Goal: Register for event/course

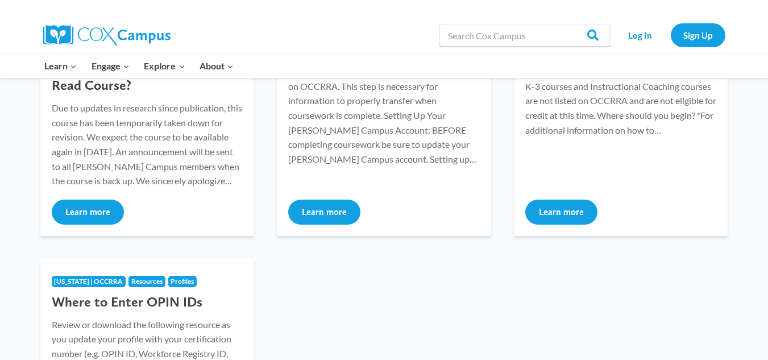
scroll to position [241, 0]
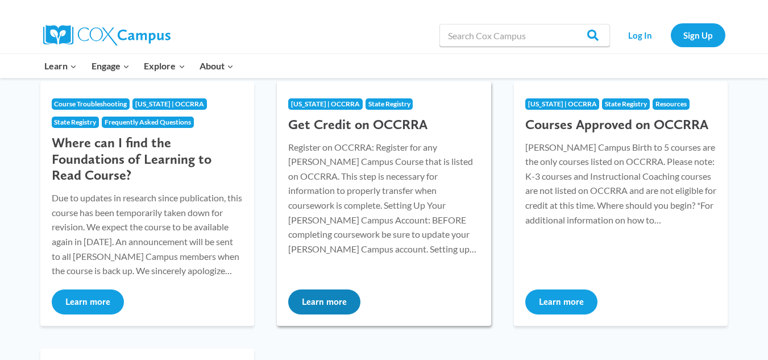
scroll to position [173, 0]
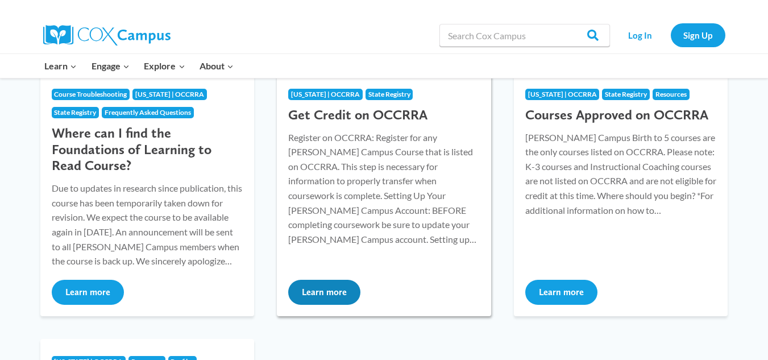
click at [335, 292] on button "Learn more" at bounding box center [324, 292] width 72 height 25
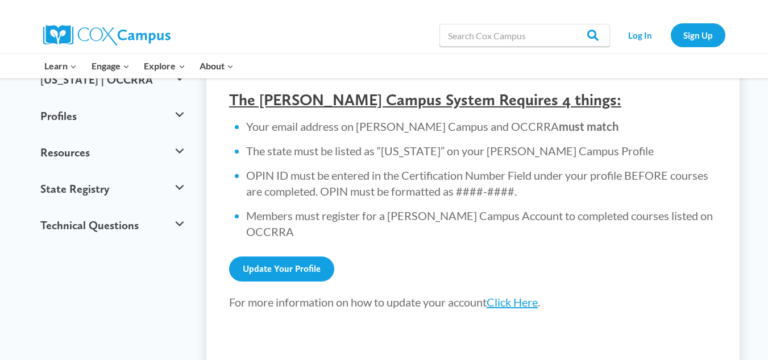
scroll to position [427, 0]
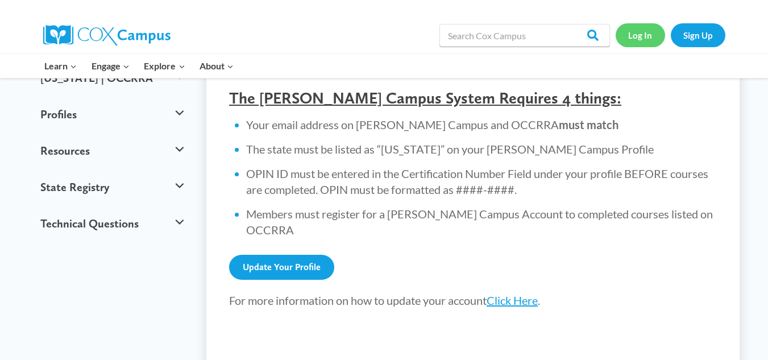
click at [647, 41] on link "Log In" at bounding box center [639, 34] width 49 height 23
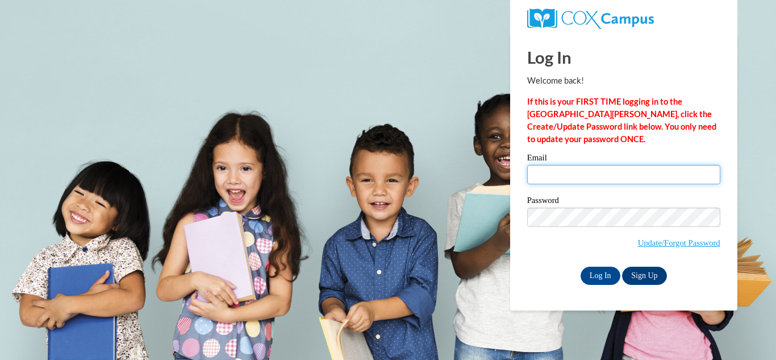
click at [606, 165] on input "Email" at bounding box center [623, 174] width 193 height 19
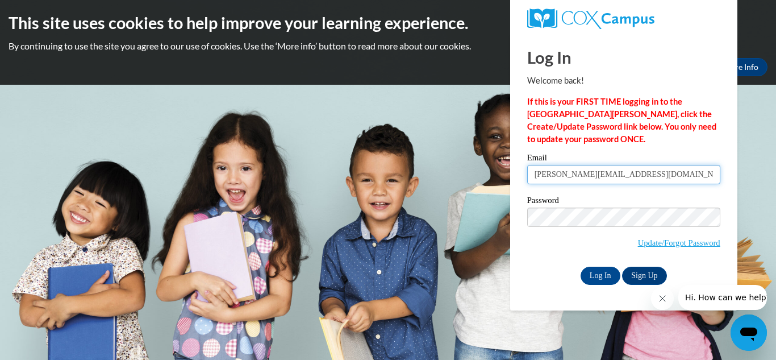
type input "[PERSON_NAME][EMAIL_ADDRESS][DOMAIN_NAME]"
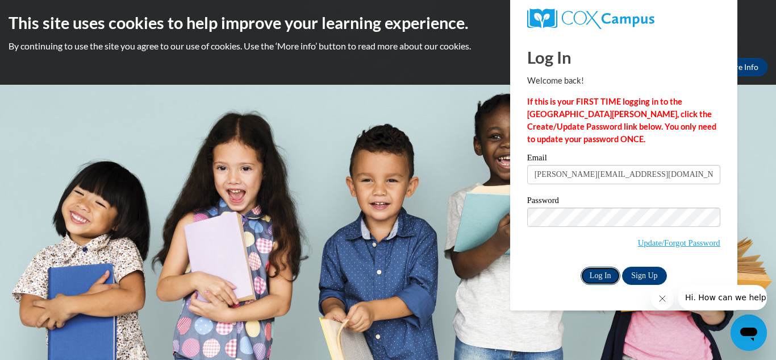
click at [594, 268] on input "Log In" at bounding box center [601, 276] width 40 height 18
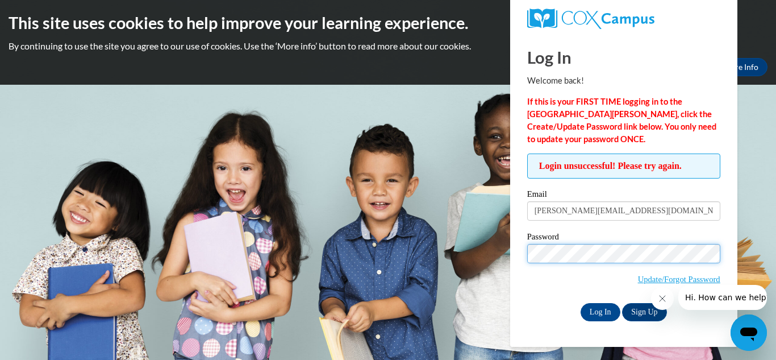
click at [581, 303] on input "Log In" at bounding box center [601, 312] width 40 height 18
click at [640, 309] on link "Sign Up" at bounding box center [644, 312] width 44 height 18
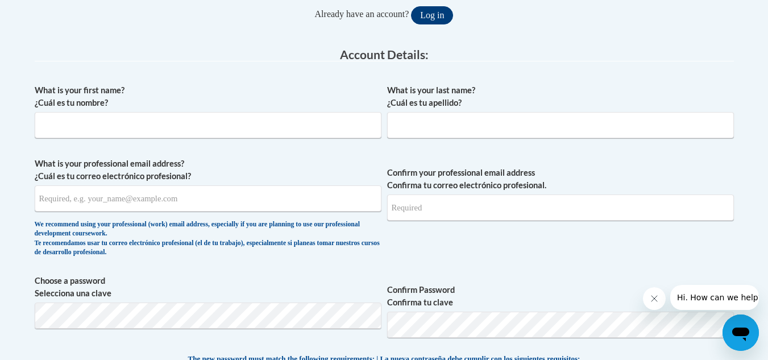
scroll to position [277, 0]
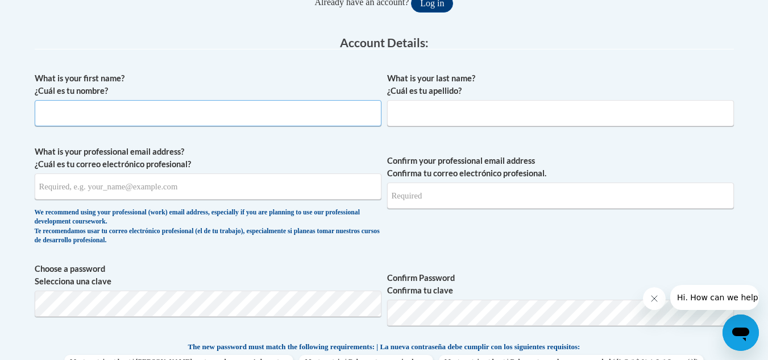
click at [288, 118] on input "What is your first name? ¿Cuál es tu nombre?" at bounding box center [208, 113] width 347 height 26
type input "Isabella"
click at [407, 124] on input "What is your last name? ¿Cuál es tu apellido?" at bounding box center [560, 113] width 347 height 26
type input "Pollitt"
click at [290, 193] on input "What is your professional email address? ¿Cuál es tu correo electrónico profesi…" at bounding box center [208, 186] width 347 height 26
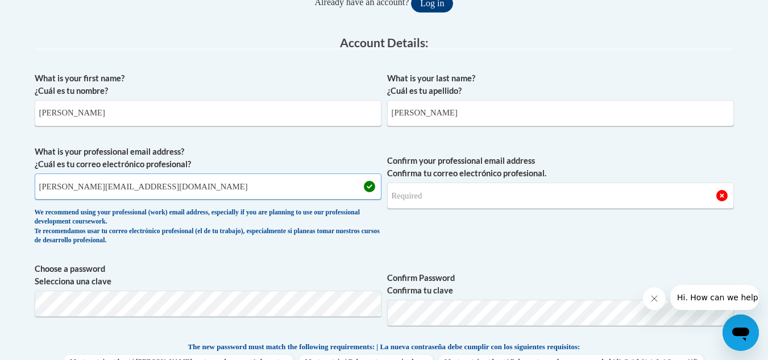
type input "[PERSON_NAME][EMAIL_ADDRESS][DOMAIN_NAME]"
click at [432, 193] on input "Confirm your professional email address Confirma tu correo electrónico profesio…" at bounding box center [560, 195] width 347 height 26
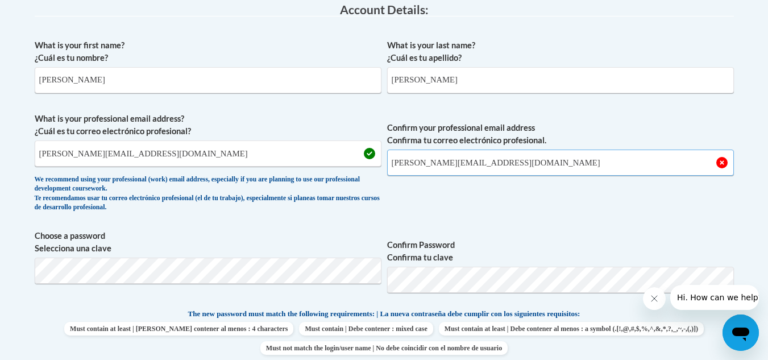
scroll to position [313, 0]
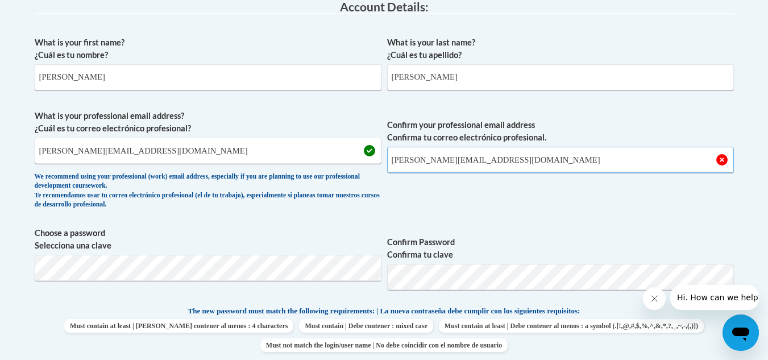
type input "pollitt.bella@gmail.com"
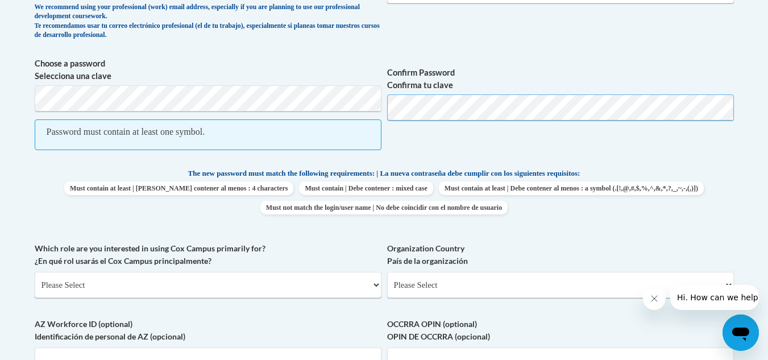
scroll to position [482, 0]
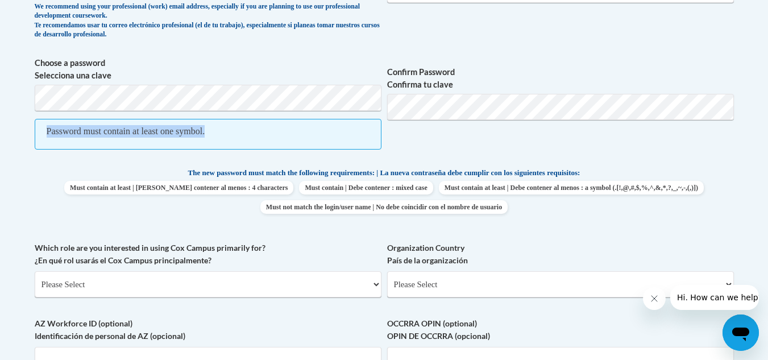
click at [343, 99] on span "Choose a password Selecciona una clave Password must contain at least one symbo…" at bounding box center [384, 109] width 699 height 105
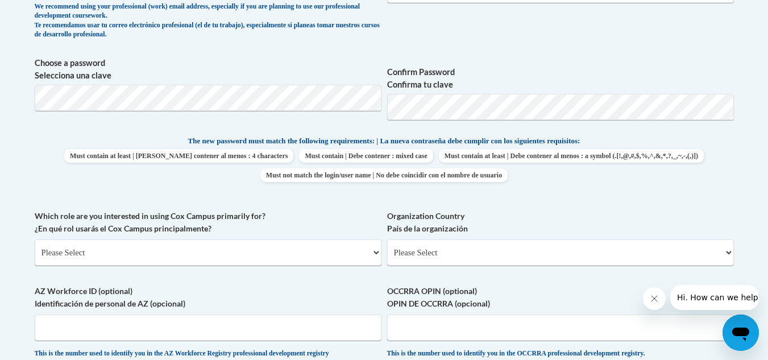
click at [372, 210] on label "Which role are you interested in using Cox Campus primarily for? ¿En qué rol us…" at bounding box center [208, 222] width 347 height 25
click at [372, 239] on select "Please Select College/University | Colegio/Universidad Community/Nonprofit Part…" at bounding box center [208, 252] width 347 height 26
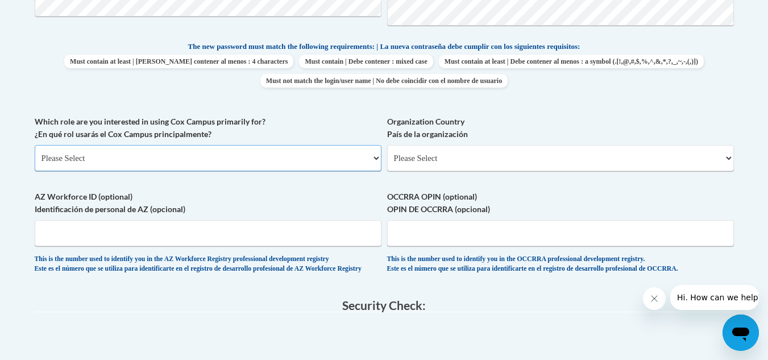
scroll to position [577, 0]
click at [353, 159] on select "Please Select College/University | Colegio/Universidad Community/Nonprofit Part…" at bounding box center [208, 157] width 347 height 26
click at [346, 109] on div "What is your first name? ¿Cuál es tu nombre? Isabella What is your last name? ¿…" at bounding box center [384, 25] width 699 height 518
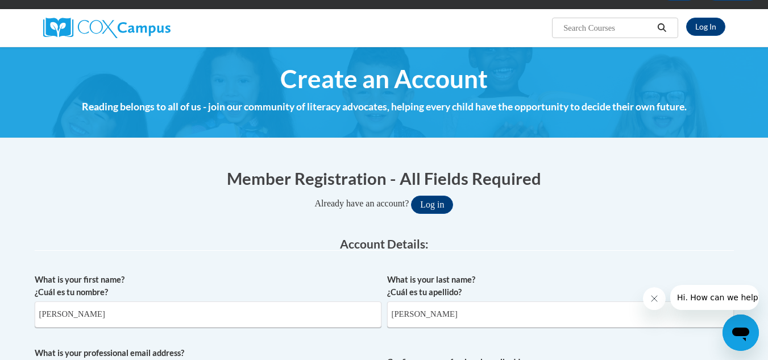
scroll to position [0, 0]
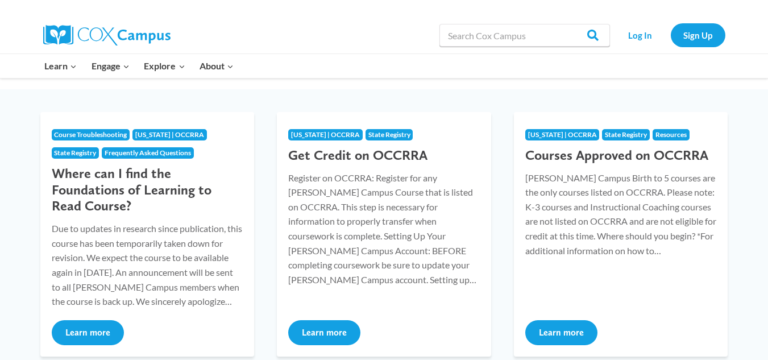
scroll to position [131, 0]
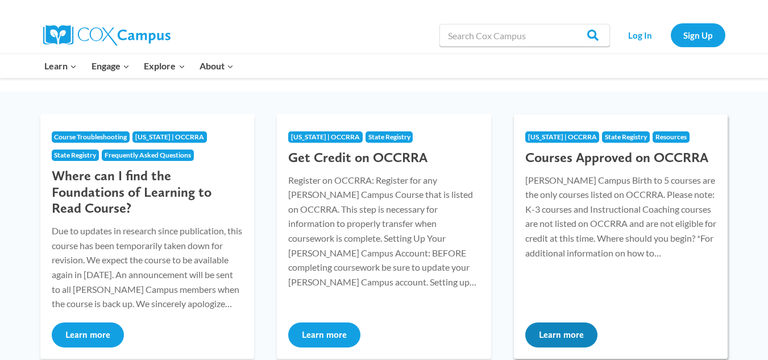
click at [566, 340] on button "Learn more" at bounding box center [561, 334] width 72 height 25
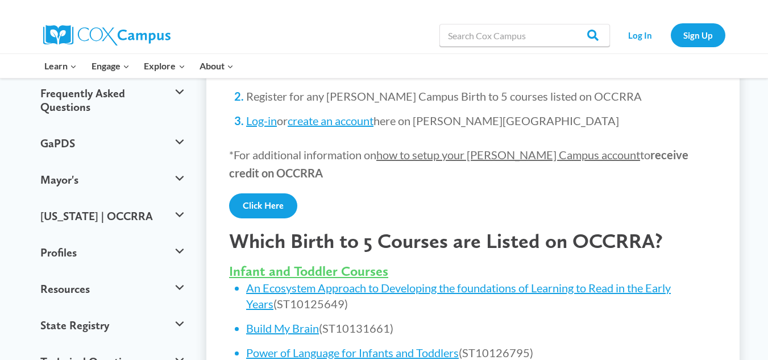
scroll to position [292, 0]
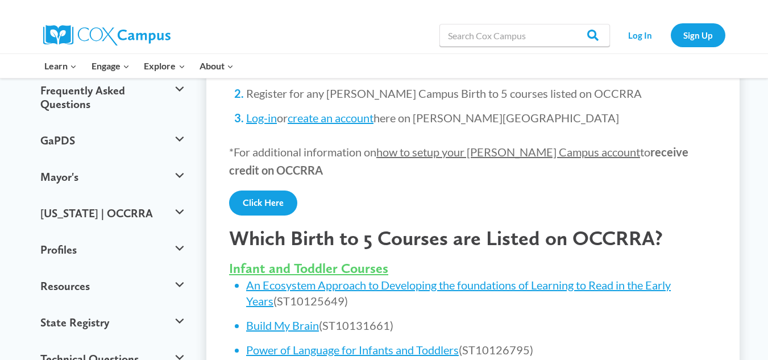
click at [606, 222] on div at bounding box center [473, 220] width 488 height 10
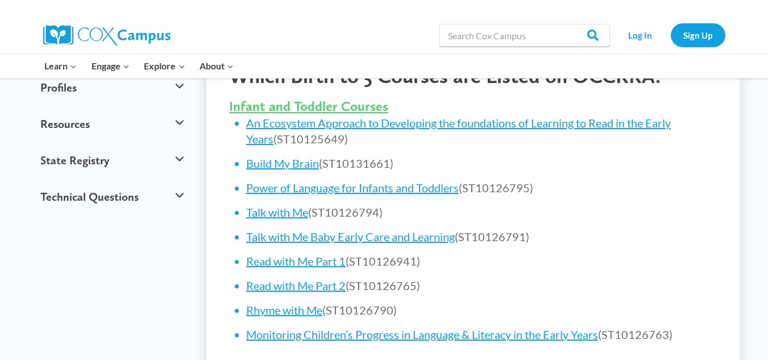
scroll to position [456, 0]
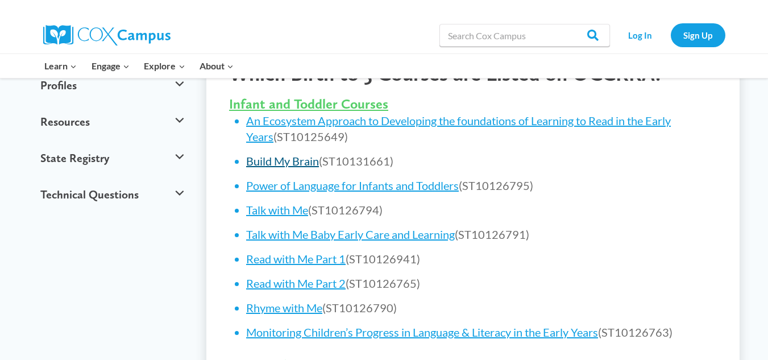
click at [296, 162] on link "Build My Brain" at bounding box center [282, 161] width 73 height 14
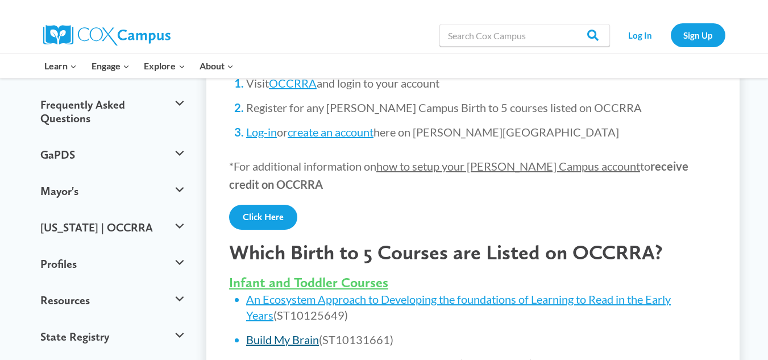
scroll to position [279, 0]
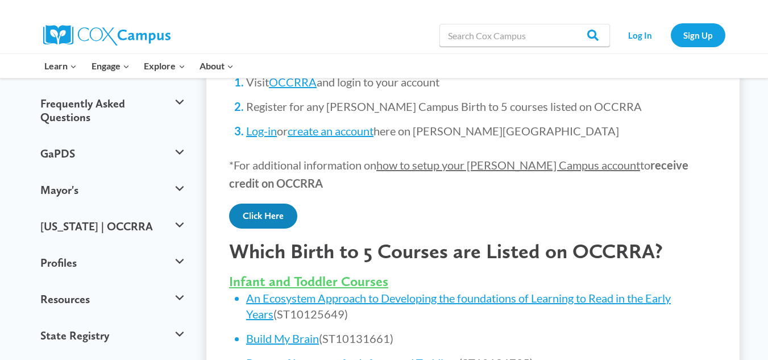
click at [277, 210] on link "Click Here" at bounding box center [263, 215] width 68 height 25
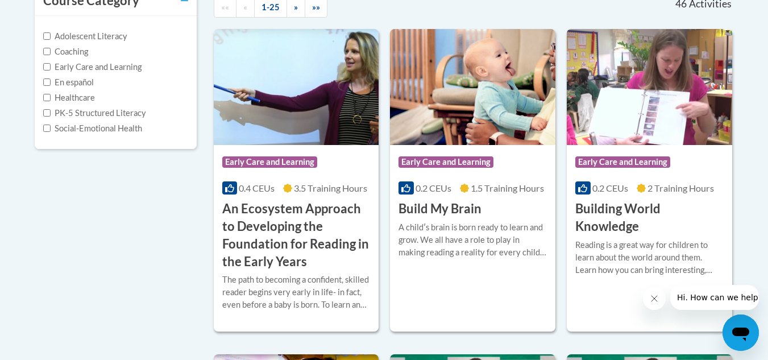
scroll to position [272, 0]
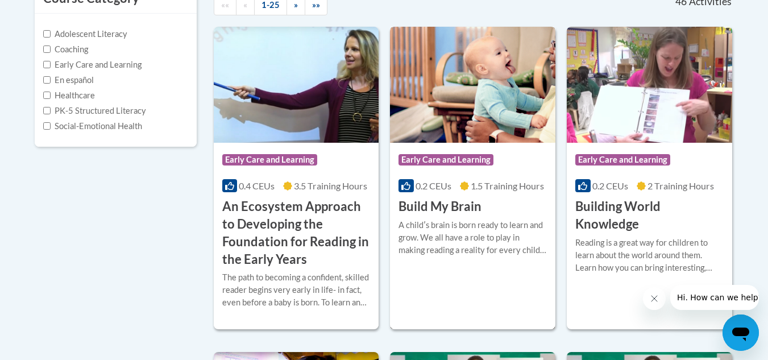
click at [537, 215] on div "Course Category: Early Care and Learning 0.2 CEUs 1.5 Training Hours COURSE Bui…" at bounding box center [472, 179] width 165 height 73
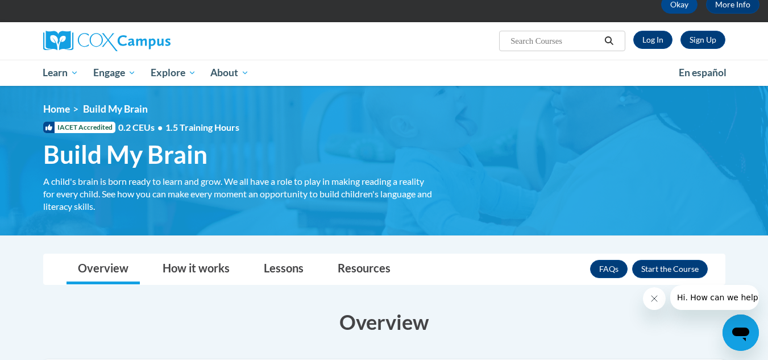
scroll to position [61, 0]
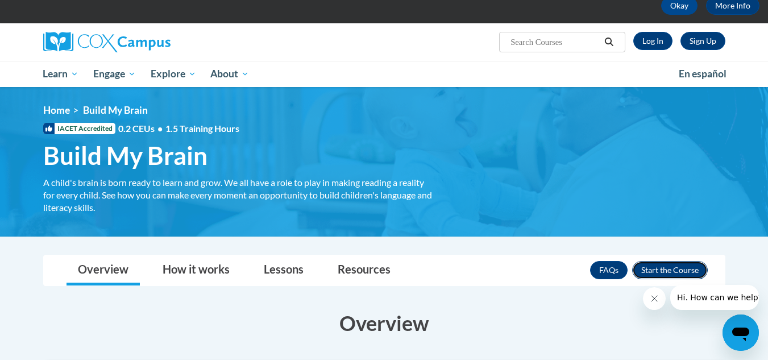
click at [651, 267] on button "Enroll" at bounding box center [670, 270] width 76 height 18
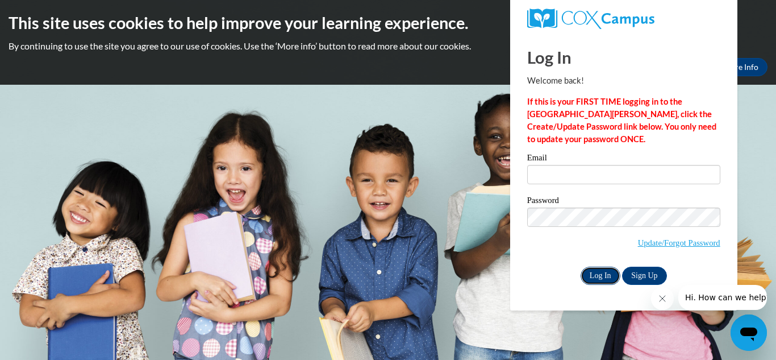
click at [600, 267] on input "Log In" at bounding box center [601, 276] width 40 height 18
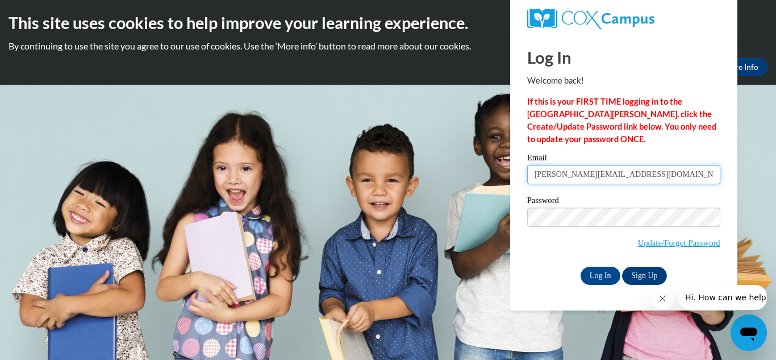
type input "[PERSON_NAME][EMAIL_ADDRESS][DOMAIN_NAME]"
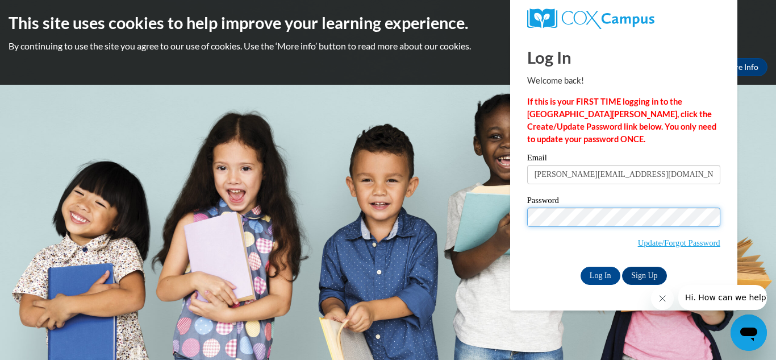
click at [581, 267] on input "Log In" at bounding box center [601, 276] width 40 height 18
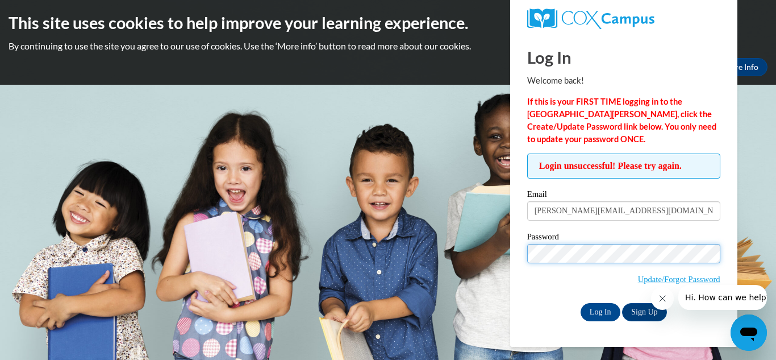
click at [581, 303] on input "Log In" at bounding box center [601, 312] width 40 height 18
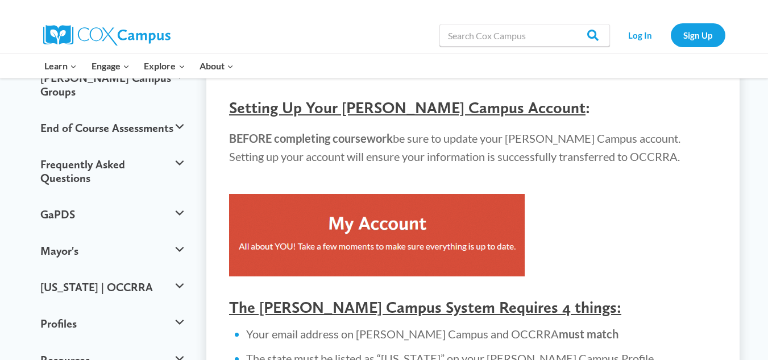
scroll to position [220, 0]
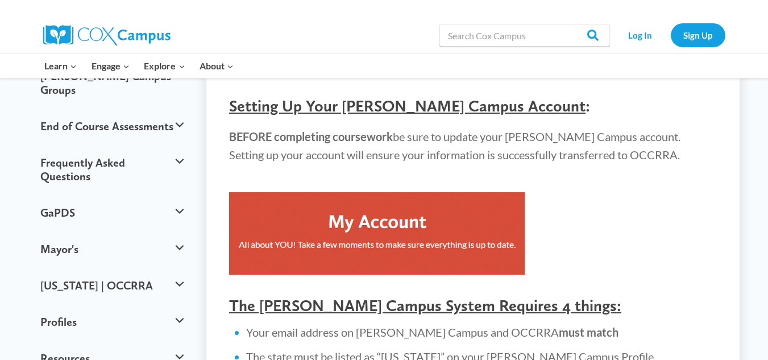
click at [463, 256] on img at bounding box center [377, 233] width 296 height 82
click at [434, 123] on div "Register on OCCRRA : Register for any Cox Campus Course that is listed on OCCRR…" at bounding box center [473, 355] width 488 height 719
click at [425, 111] on span "Setting Up Your Cox Campus Account" at bounding box center [407, 105] width 356 height 19
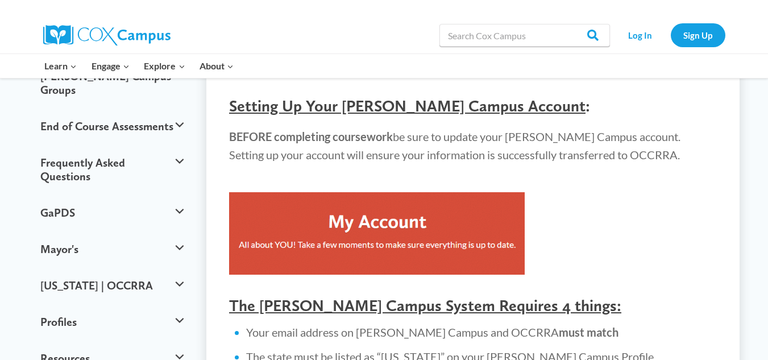
click at [397, 95] on div at bounding box center [473, 90] width 488 height 11
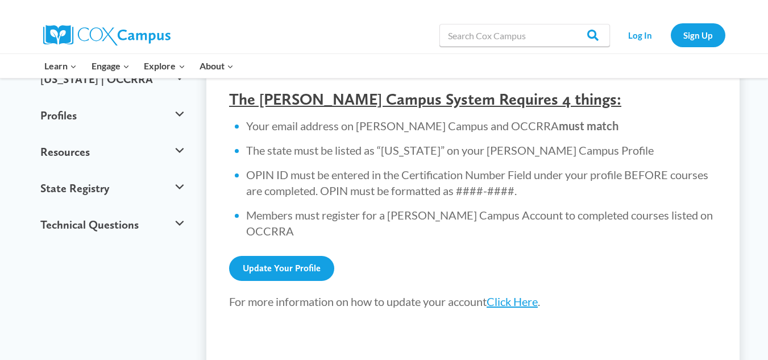
scroll to position [430, 0]
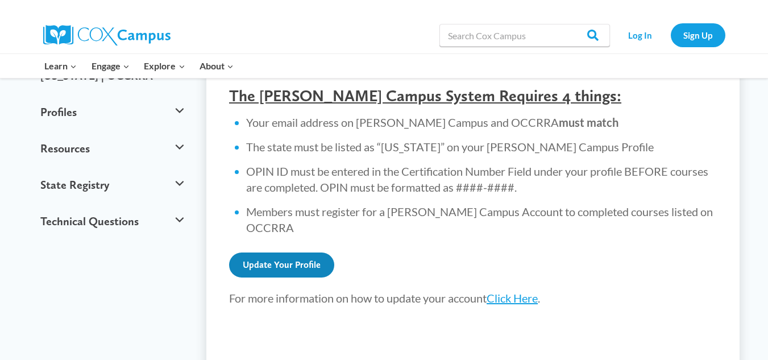
click at [284, 252] on link "Update Your Profile" at bounding box center [281, 264] width 105 height 25
click at [296, 252] on link "Update Your Profile" at bounding box center [281, 264] width 105 height 25
